Goal: Task Accomplishment & Management: Use online tool/utility

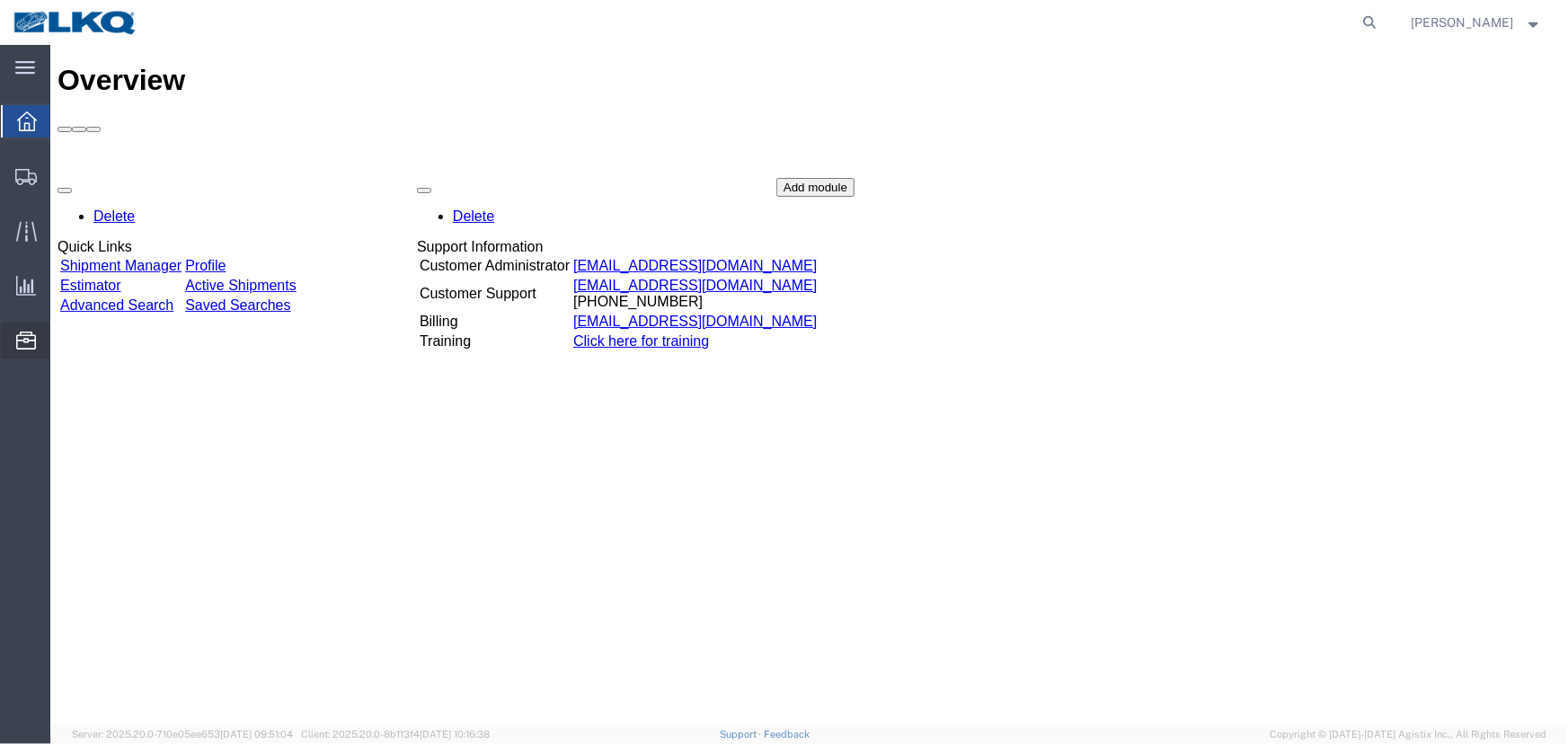
click at [0, 0] on span "Location Appointment" at bounding box center [0, 0] width 0 height 0
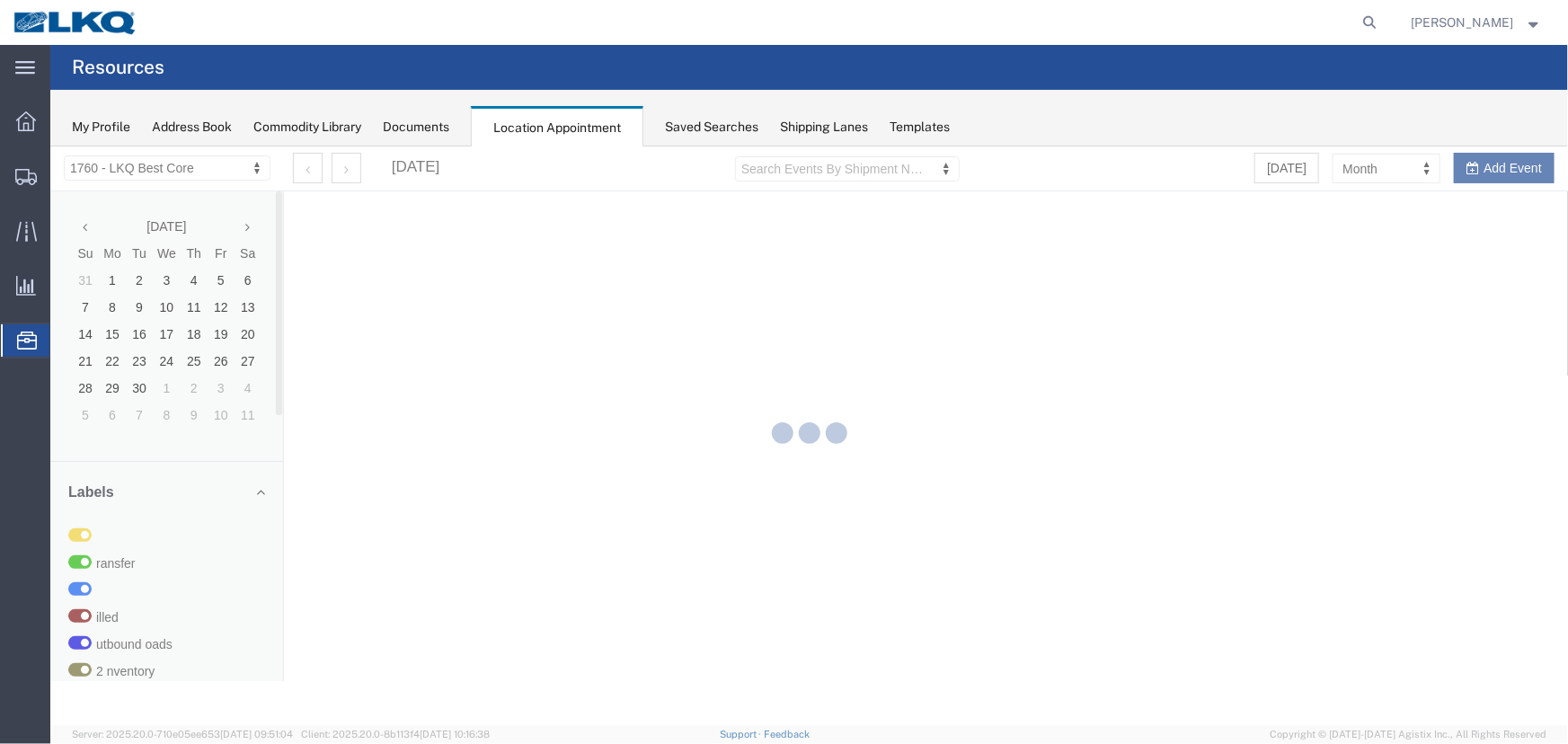
select select "27634"
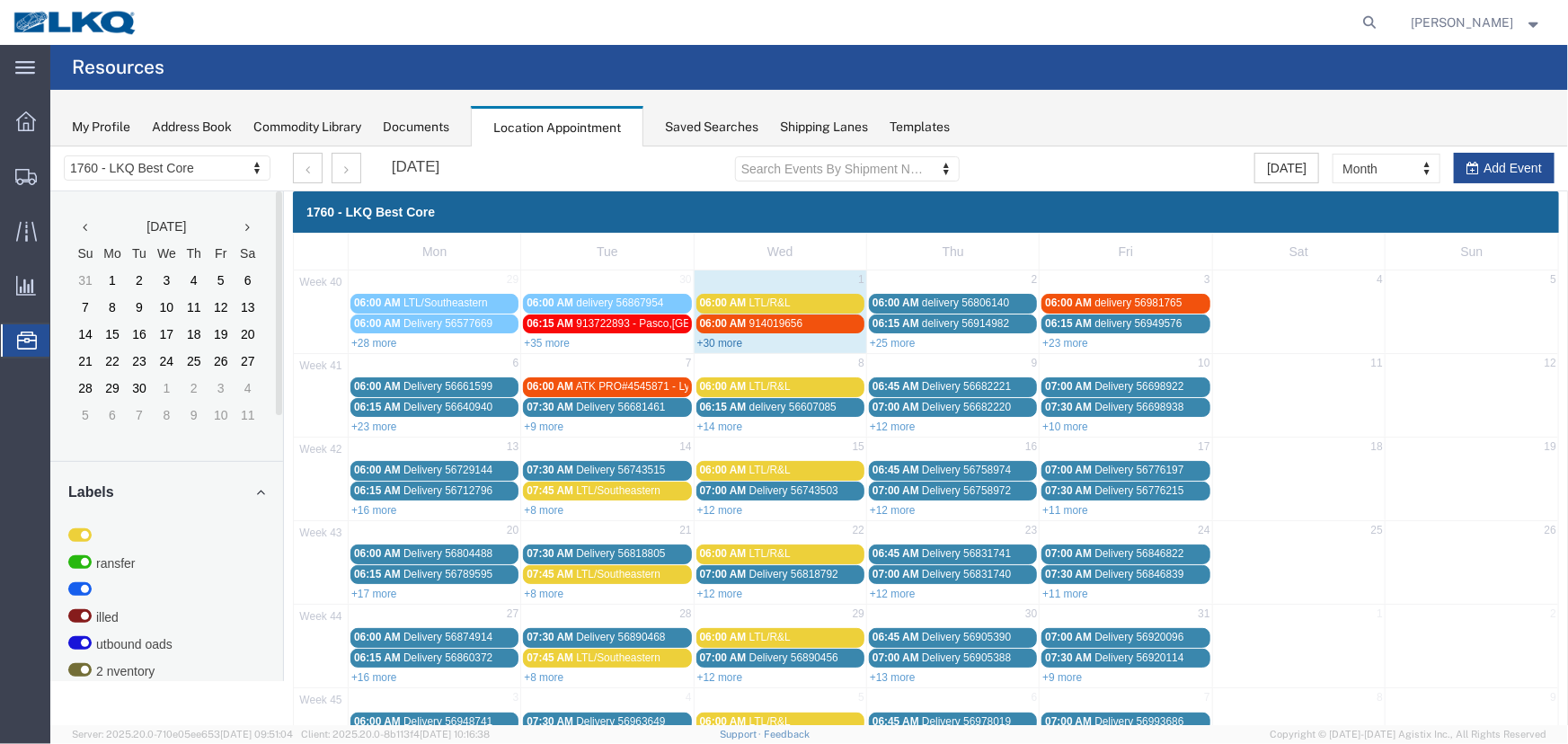
click at [720, 341] on link "+30 more" at bounding box center [719, 342] width 45 height 13
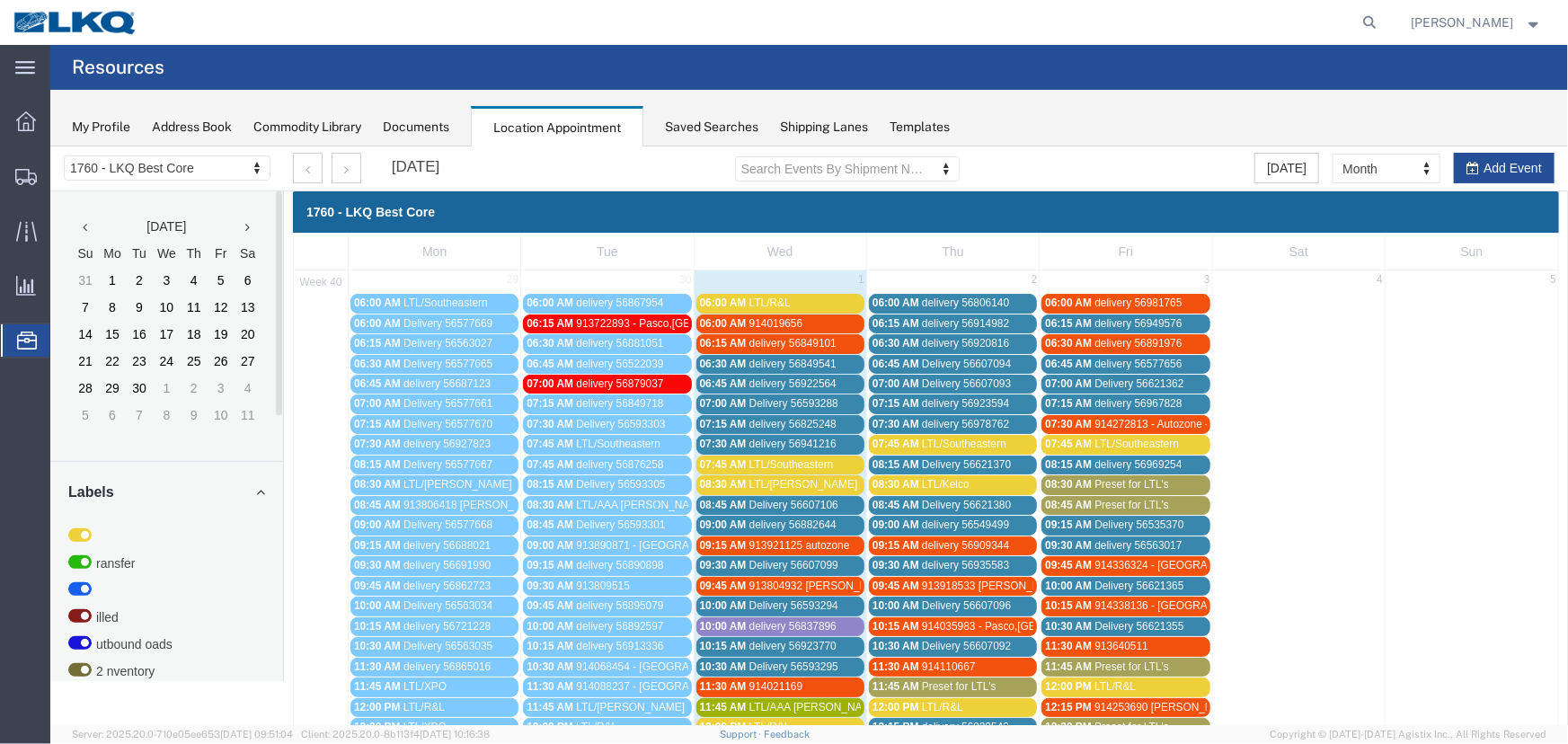
click at [844, 620] on div "10:00 AM delivery 56837896" at bounding box center [779, 625] width 161 height 14
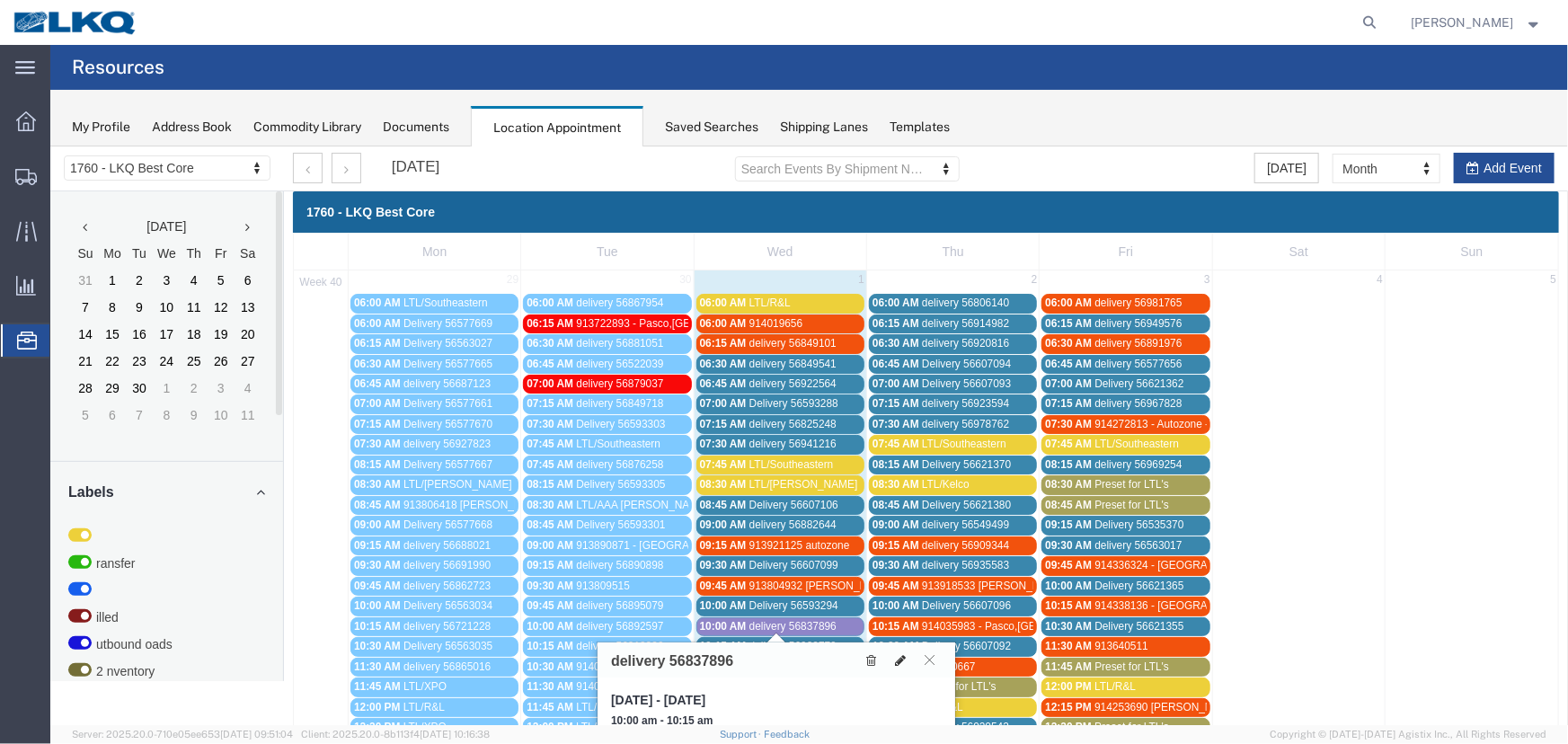
click at [900, 660] on icon at bounding box center [899, 660] width 11 height 13
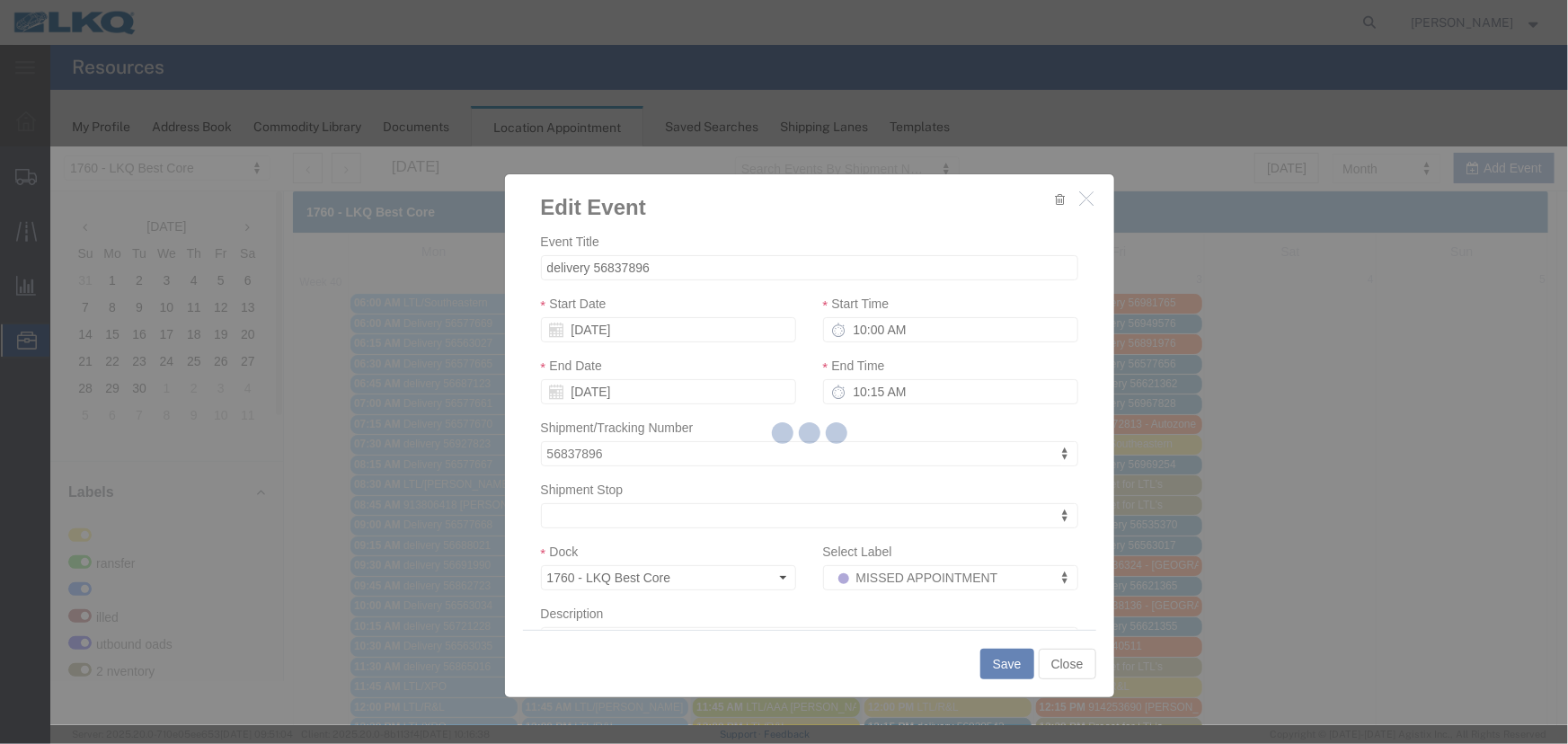
select select
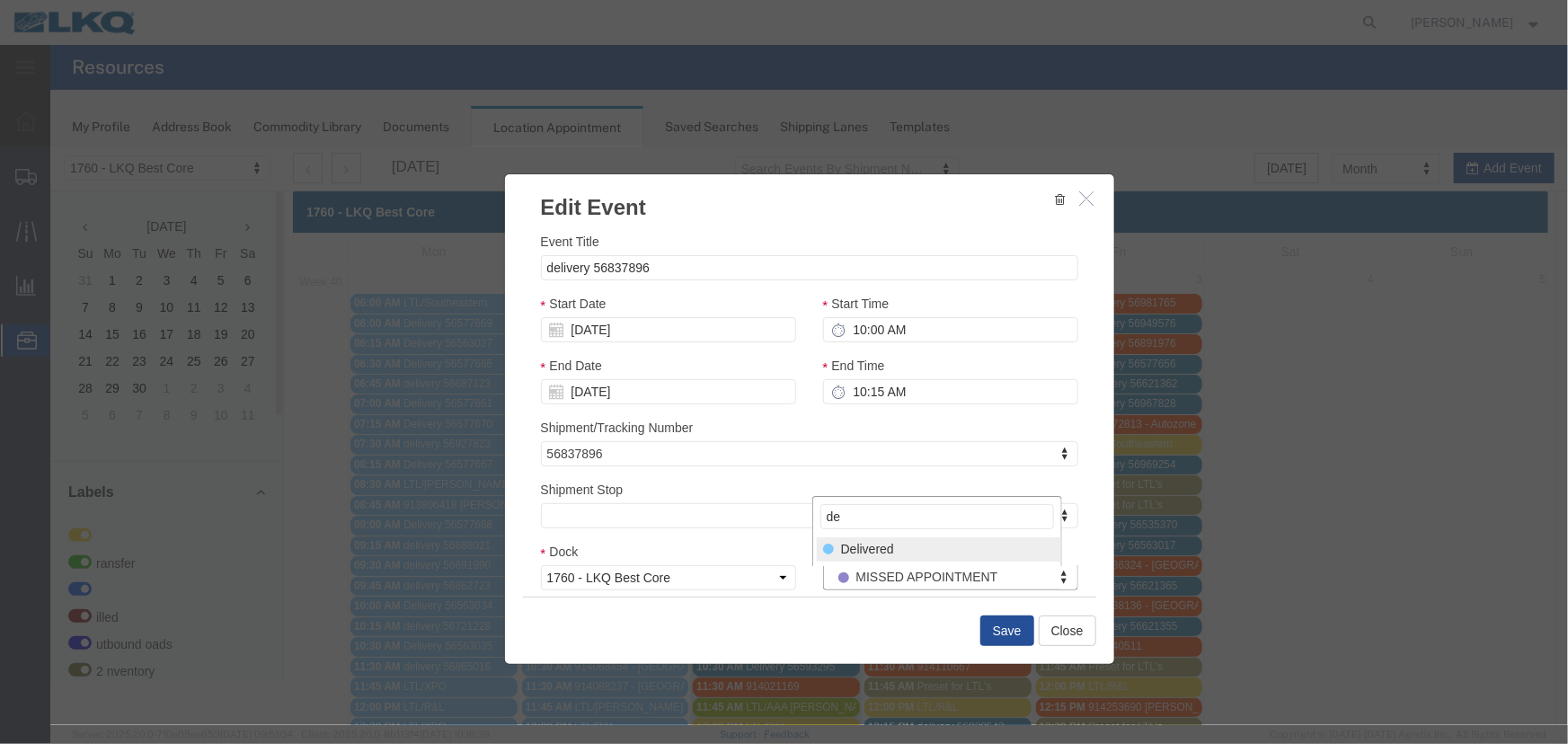
type input "de"
select select "40"
click at [1004, 630] on button "Save" at bounding box center [1006, 630] width 54 height 31
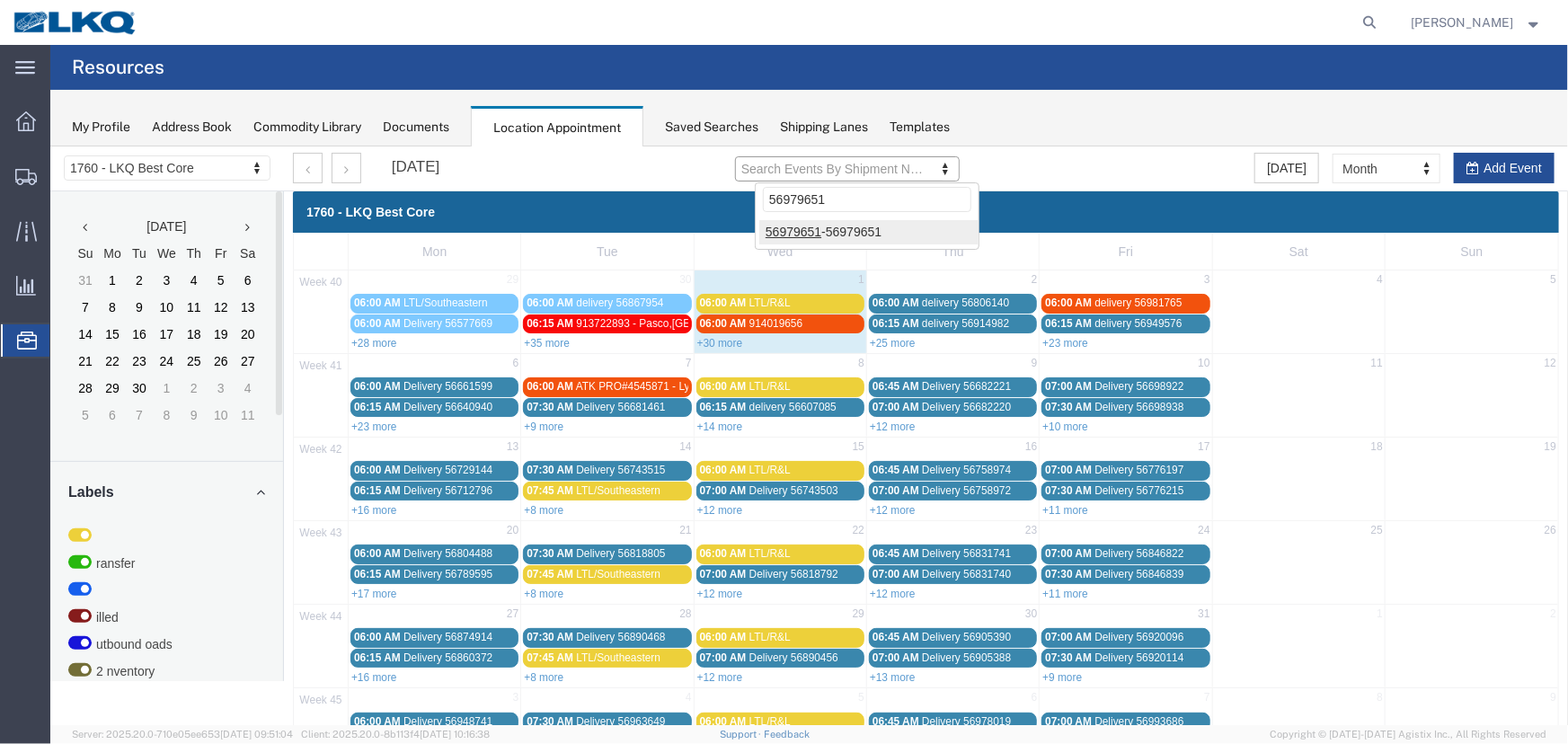
type input "56979651"
type input "56979651-56979651"
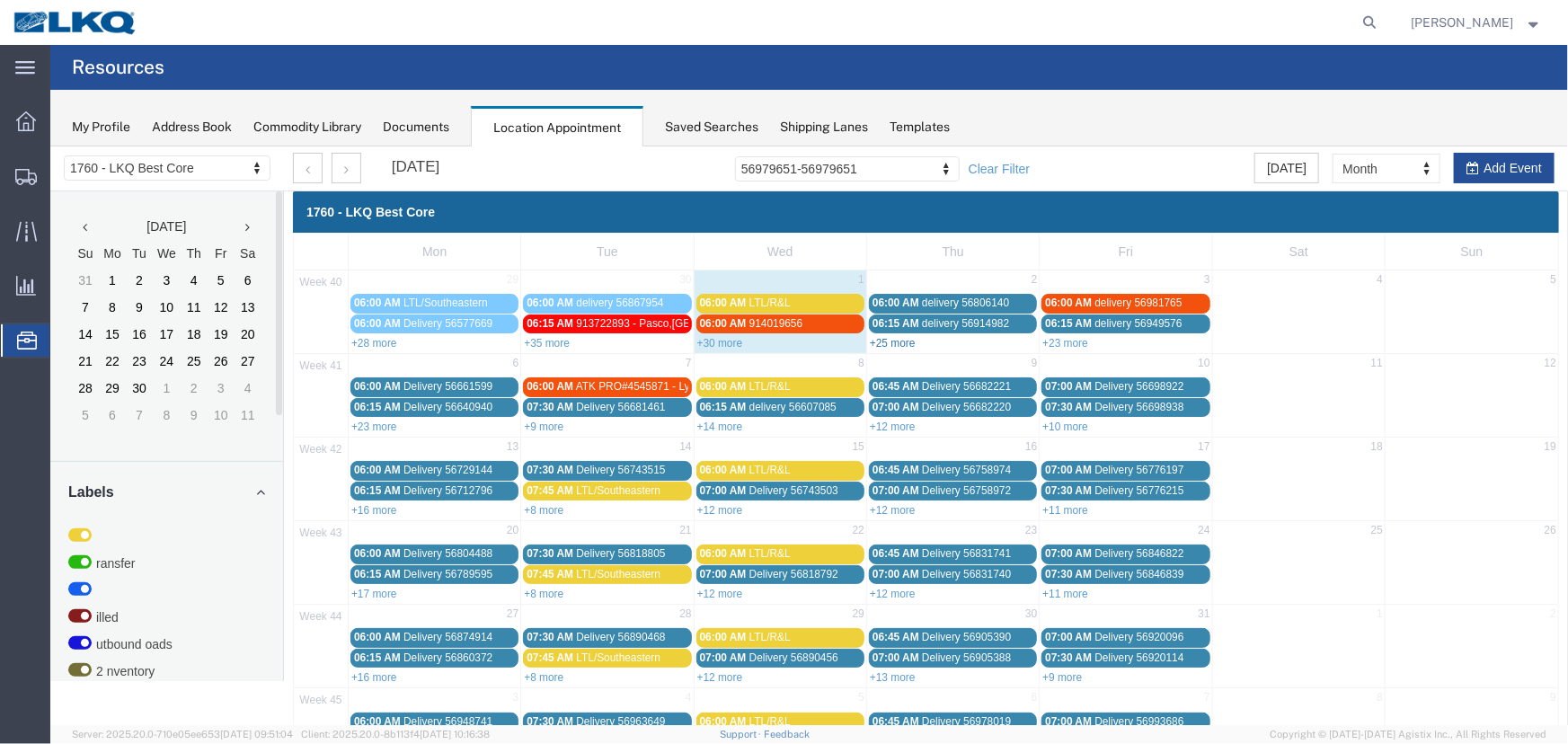
click at [893, 342] on link "+25 more" at bounding box center [891, 342] width 45 height 13
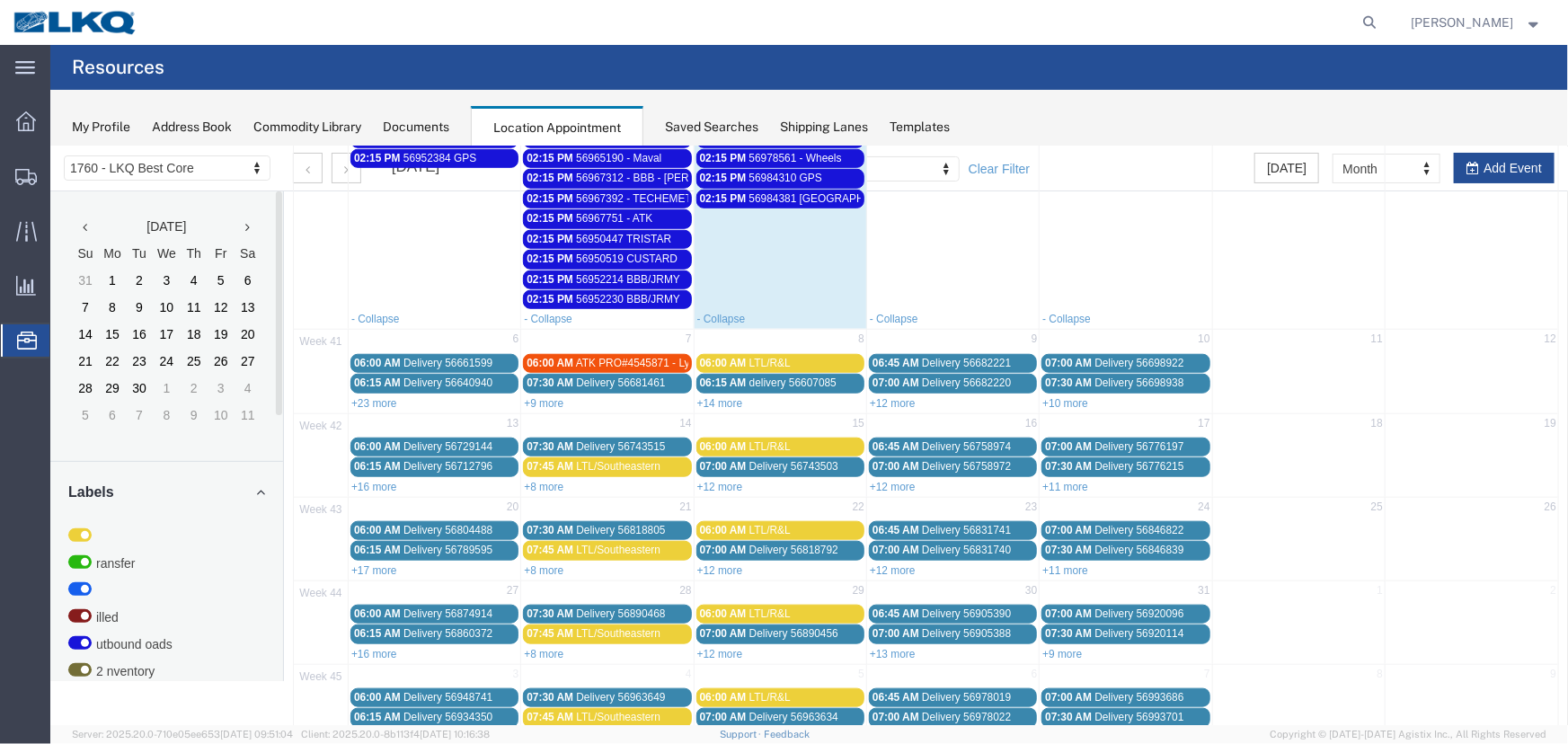
scroll to position [735, 0]
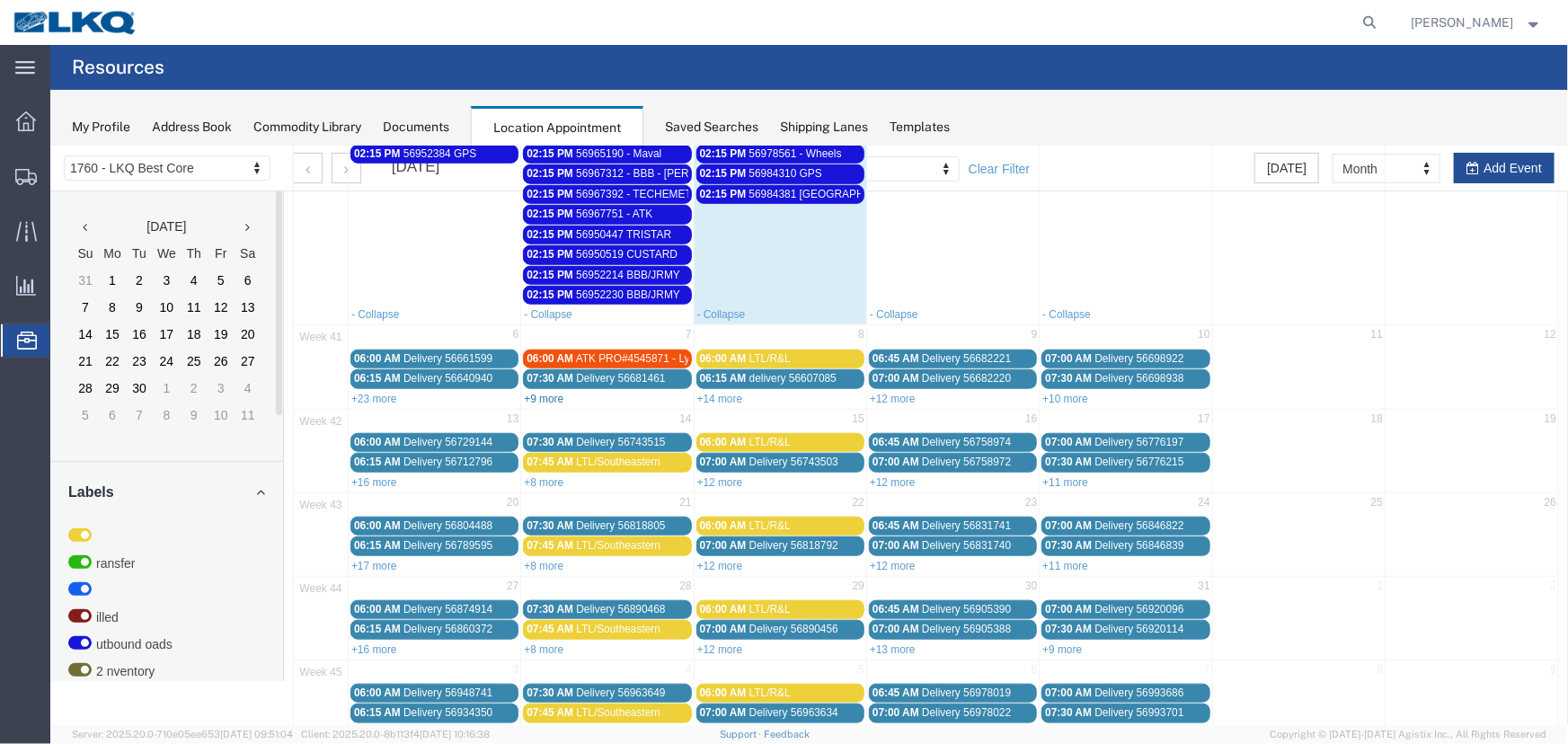
click at [547, 392] on link "+9 more" at bounding box center [543, 398] width 40 height 13
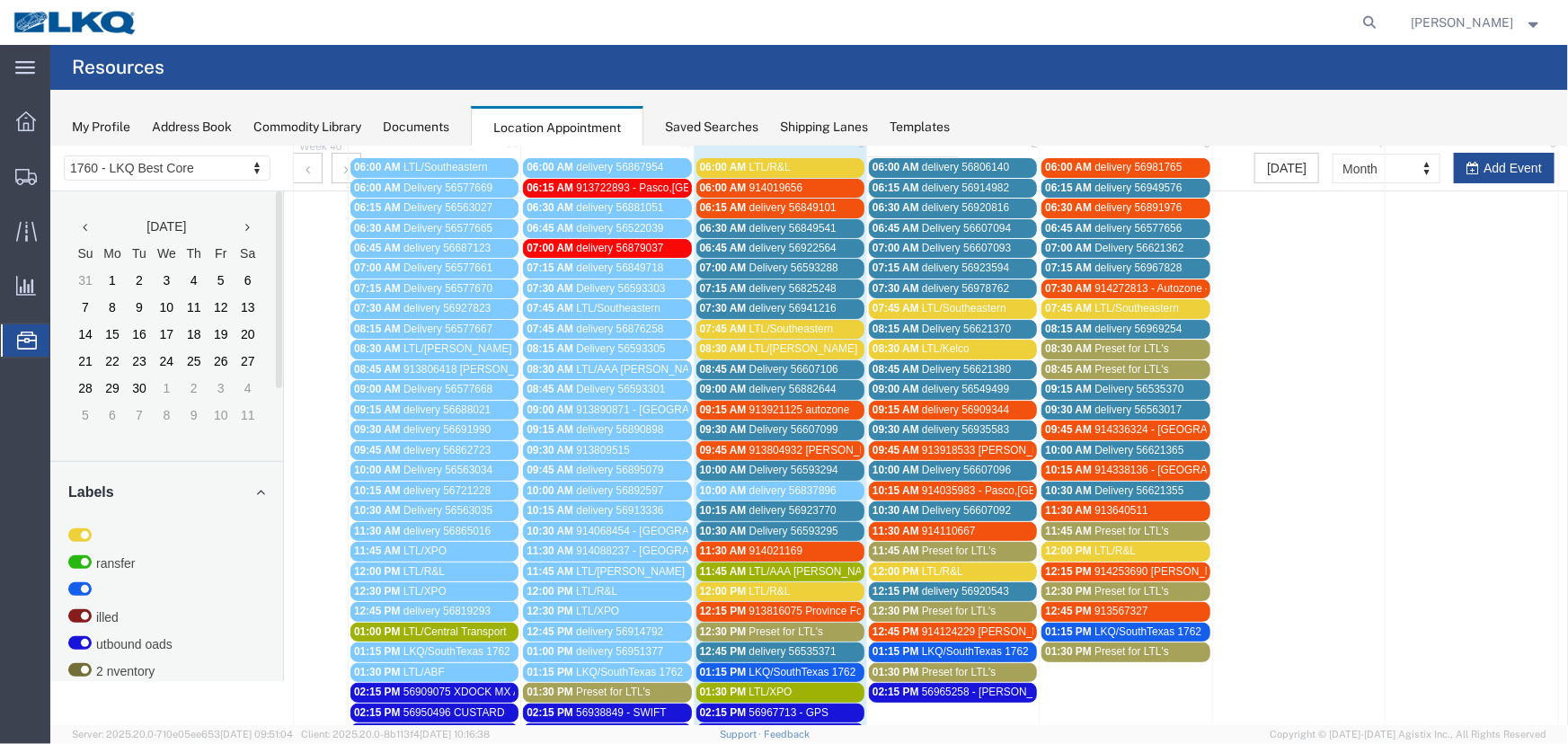
scroll to position [0, 0]
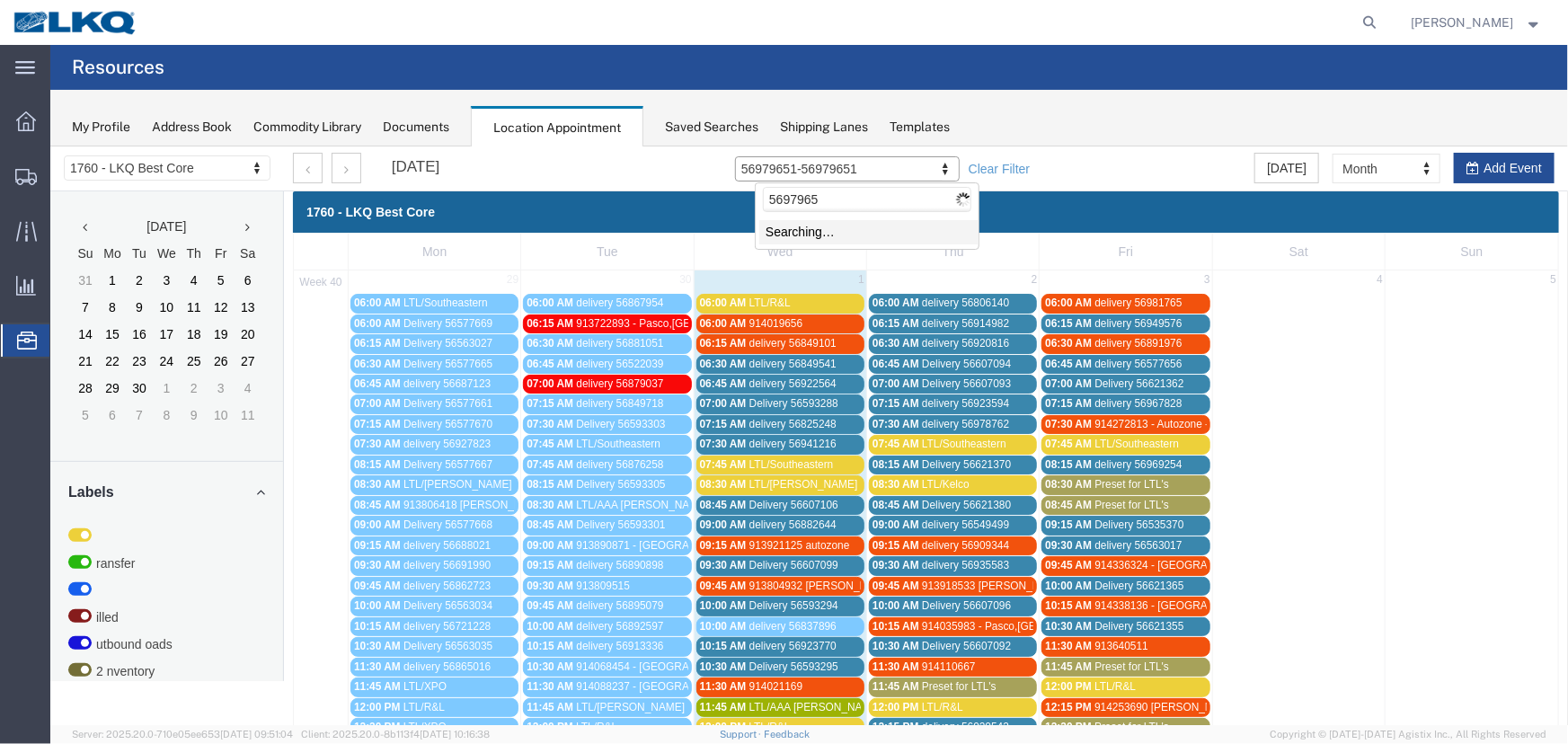
type input "56979651"
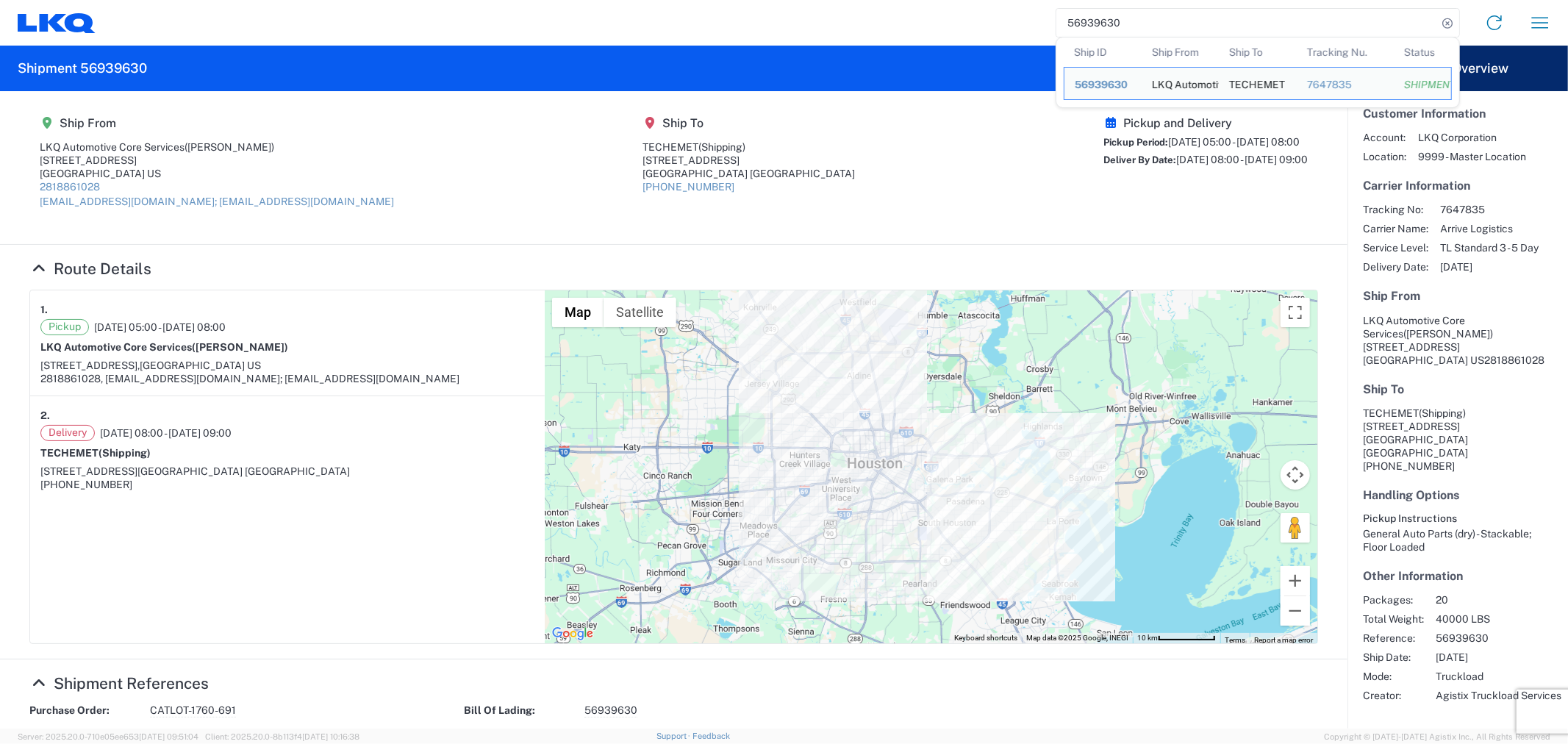
click at [815, 206] on agx-shipment-main-routing-info "Ship From LKQ Automotive Core Services (Alfredo Canales) 1714 West Mount Housto…" at bounding box center [674, 167] width 1289 height 123
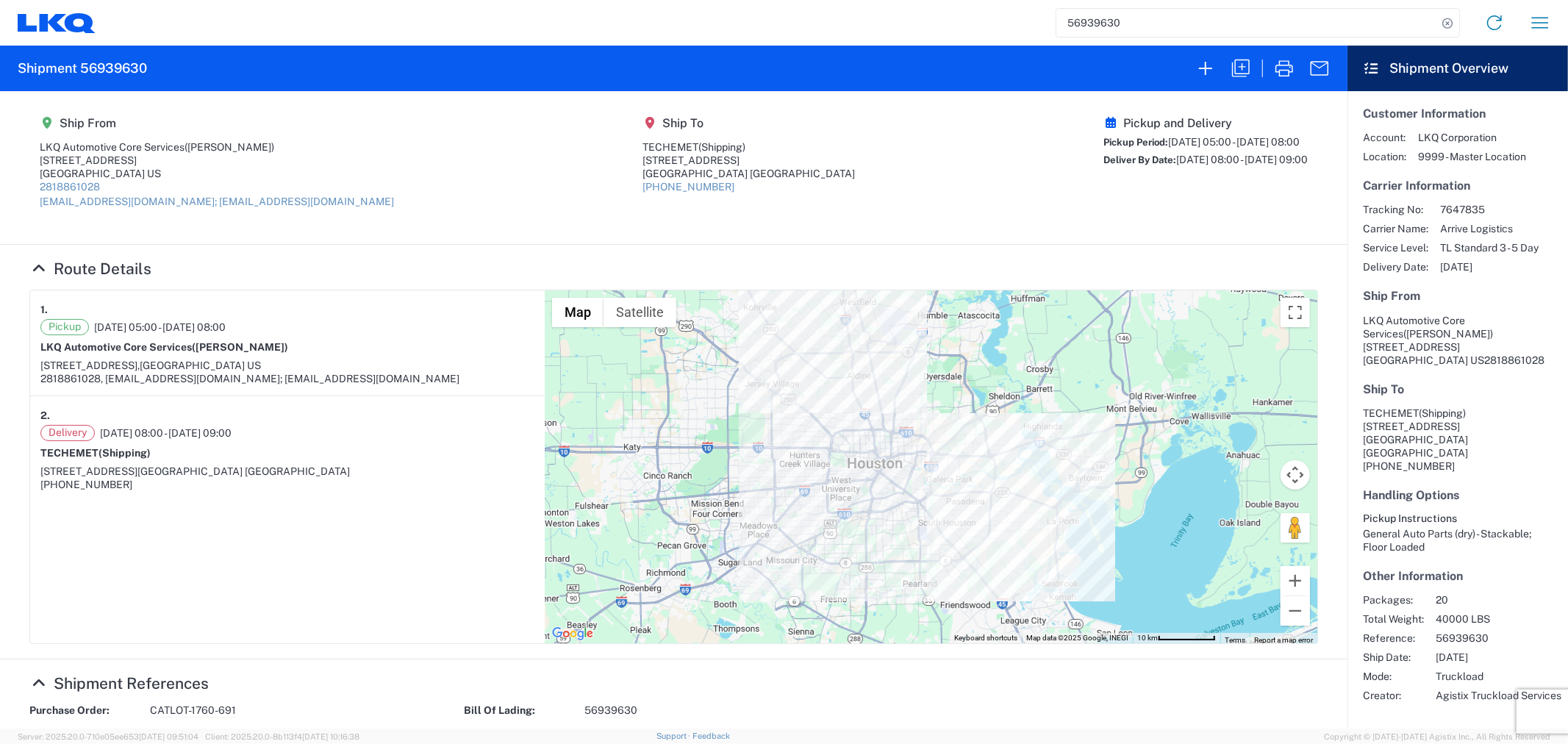
click at [82, 20] on icon at bounding box center [57, 23] width 78 height 20
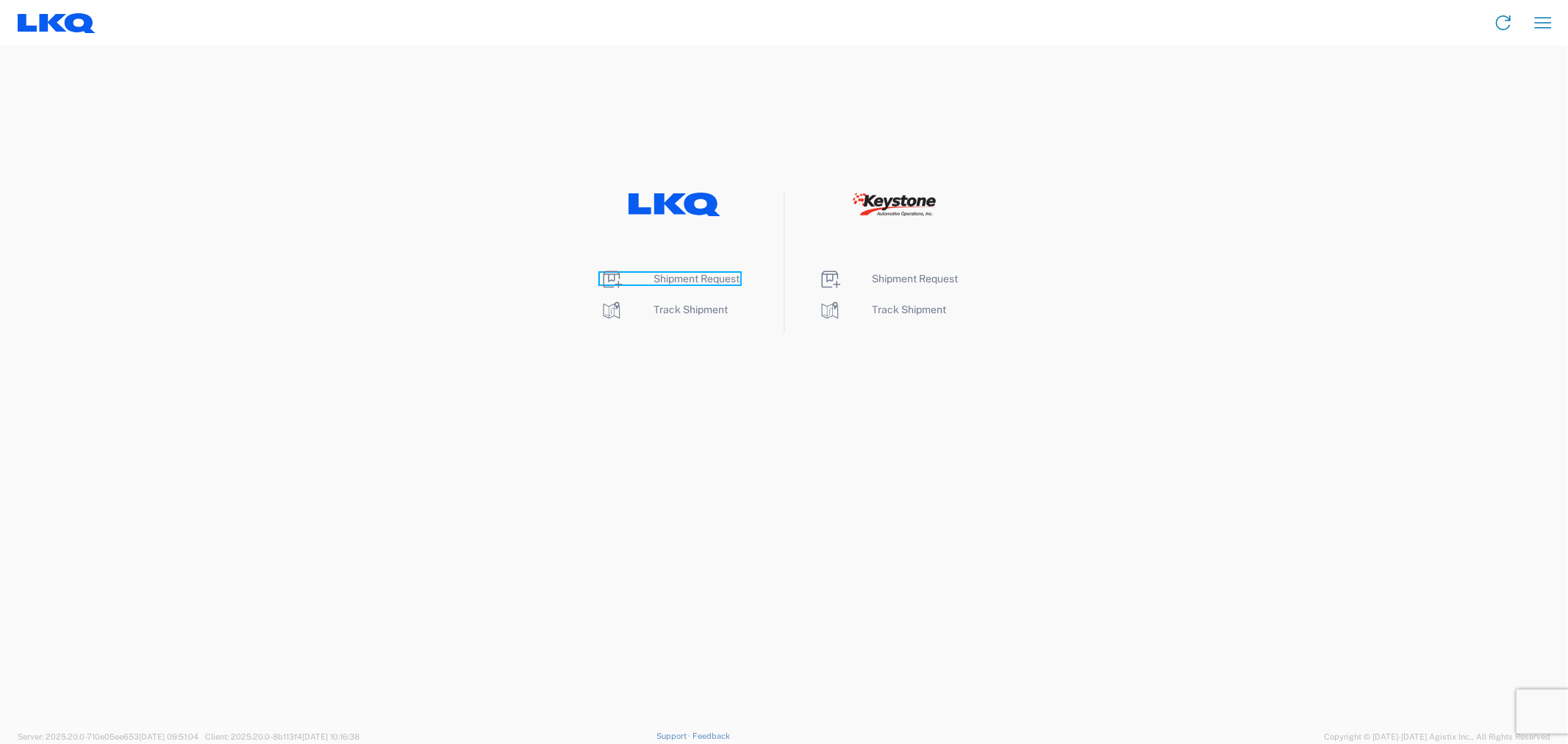
click at [715, 280] on span "Shipment Request" at bounding box center [697, 279] width 86 height 12
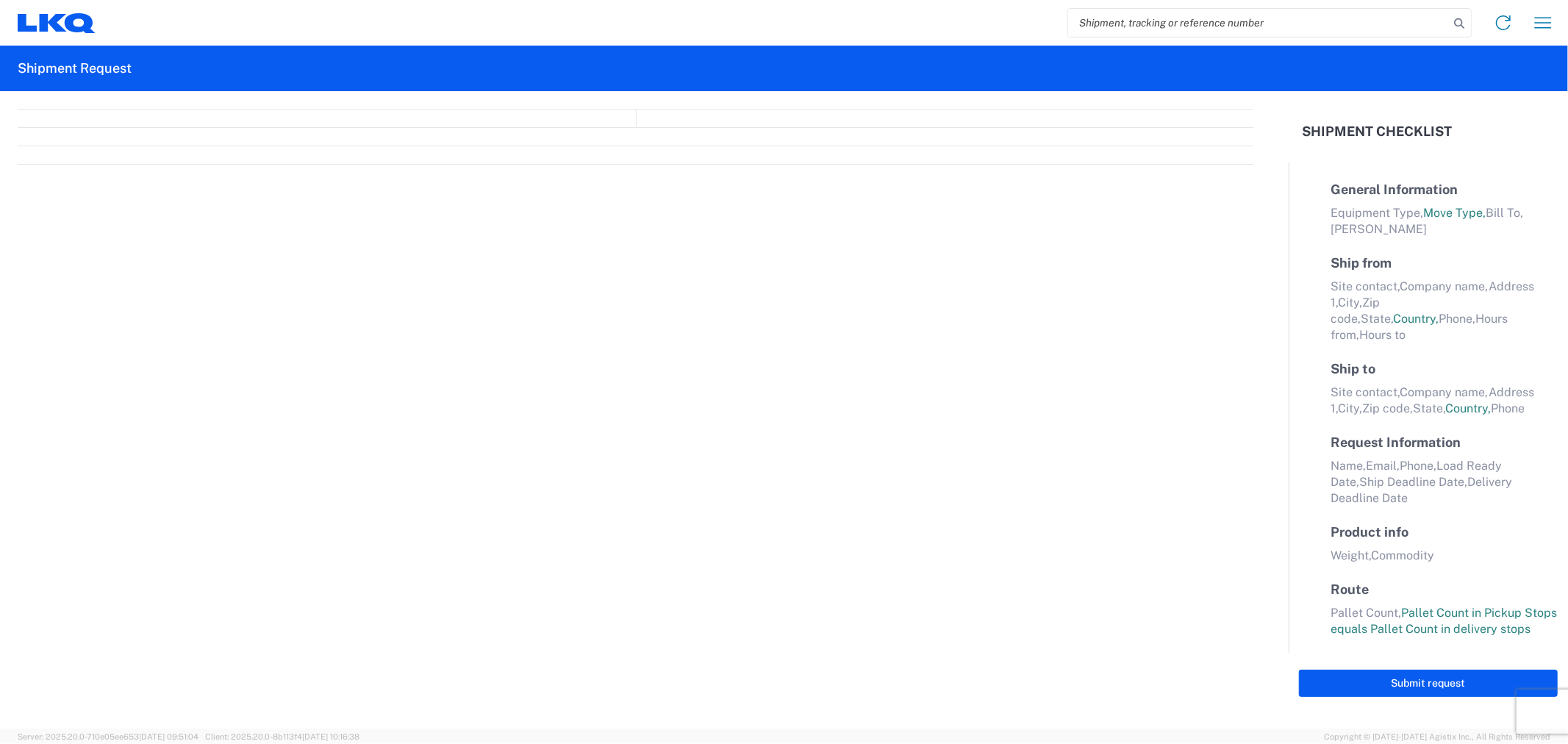
select select "FULL"
select select "LBS"
select select "IN"
